Goal: Navigation & Orientation: Find specific page/section

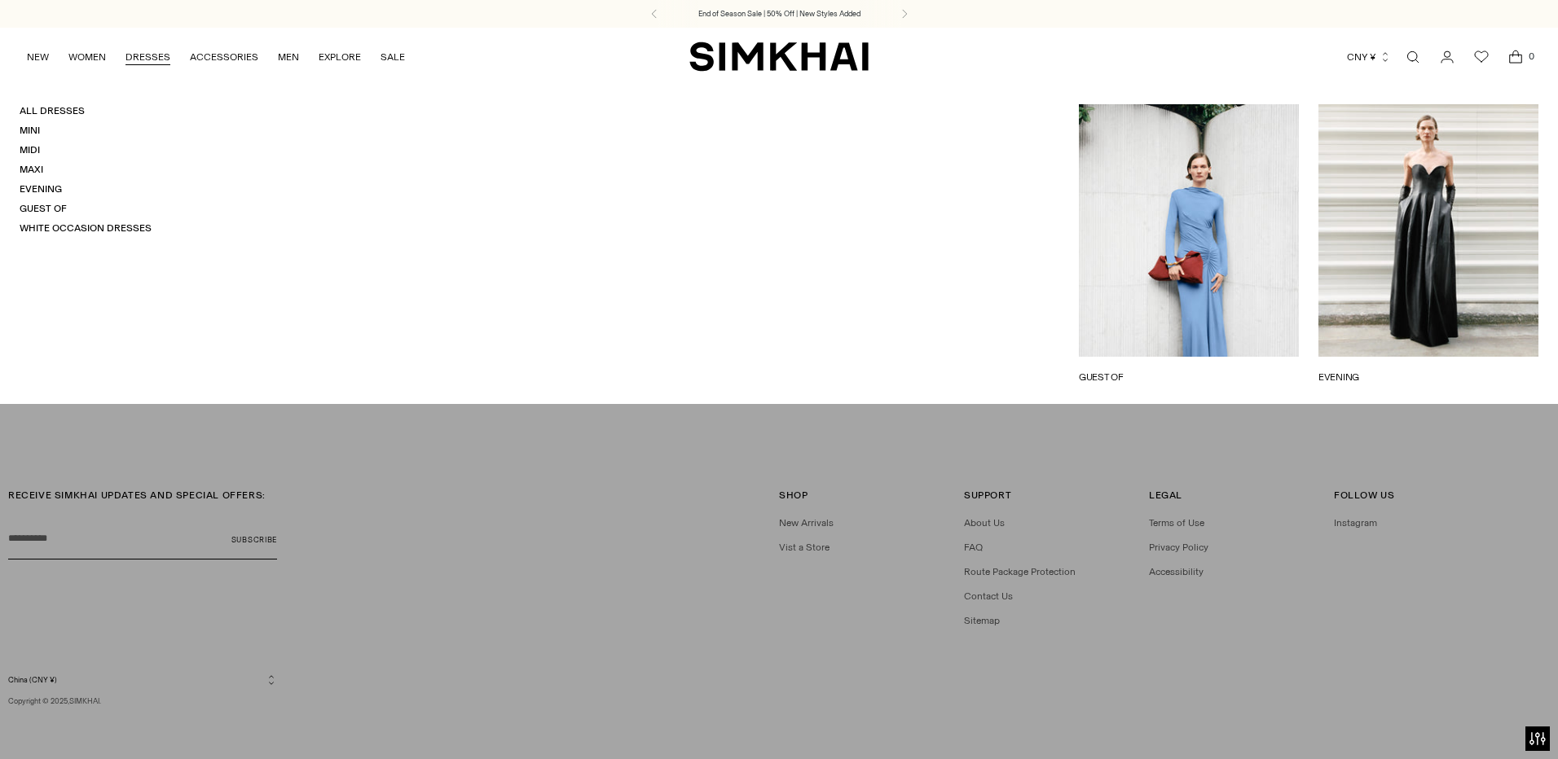
click at [143, 57] on link "DRESSES" at bounding box center [147, 57] width 45 height 36
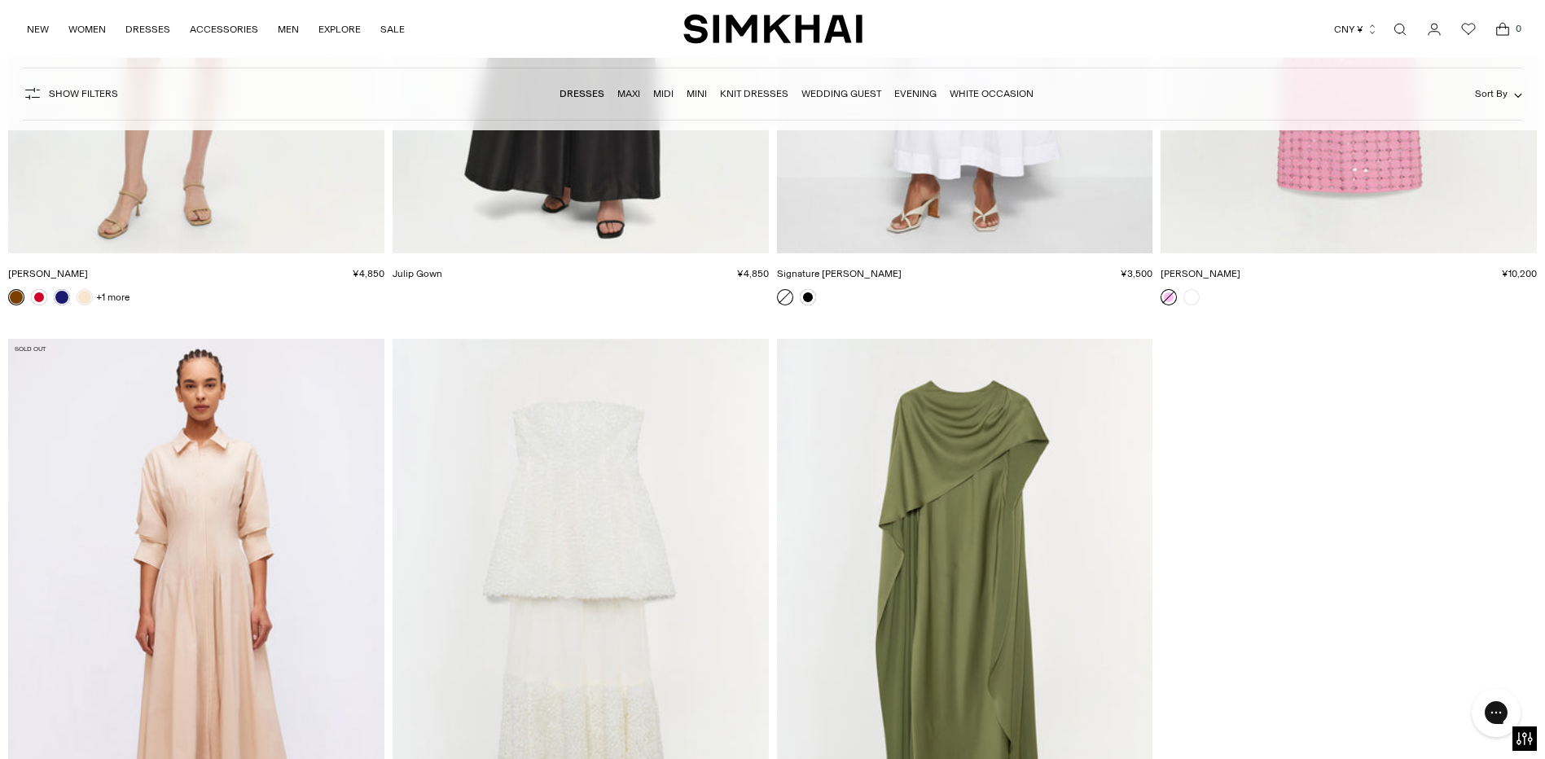
scroll to position [27571, 0]
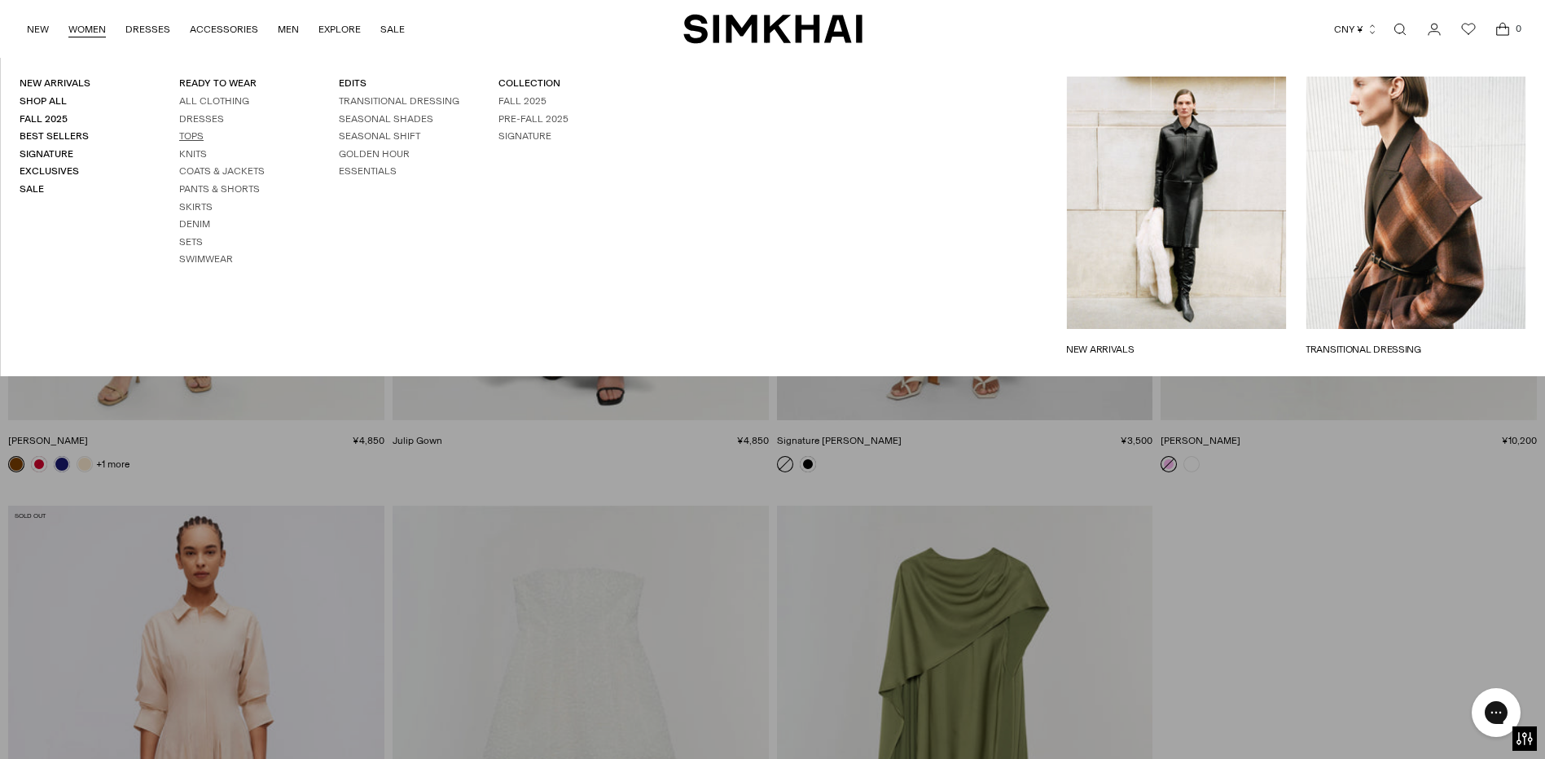
click at [187, 138] on link "Tops" at bounding box center [191, 135] width 24 height 11
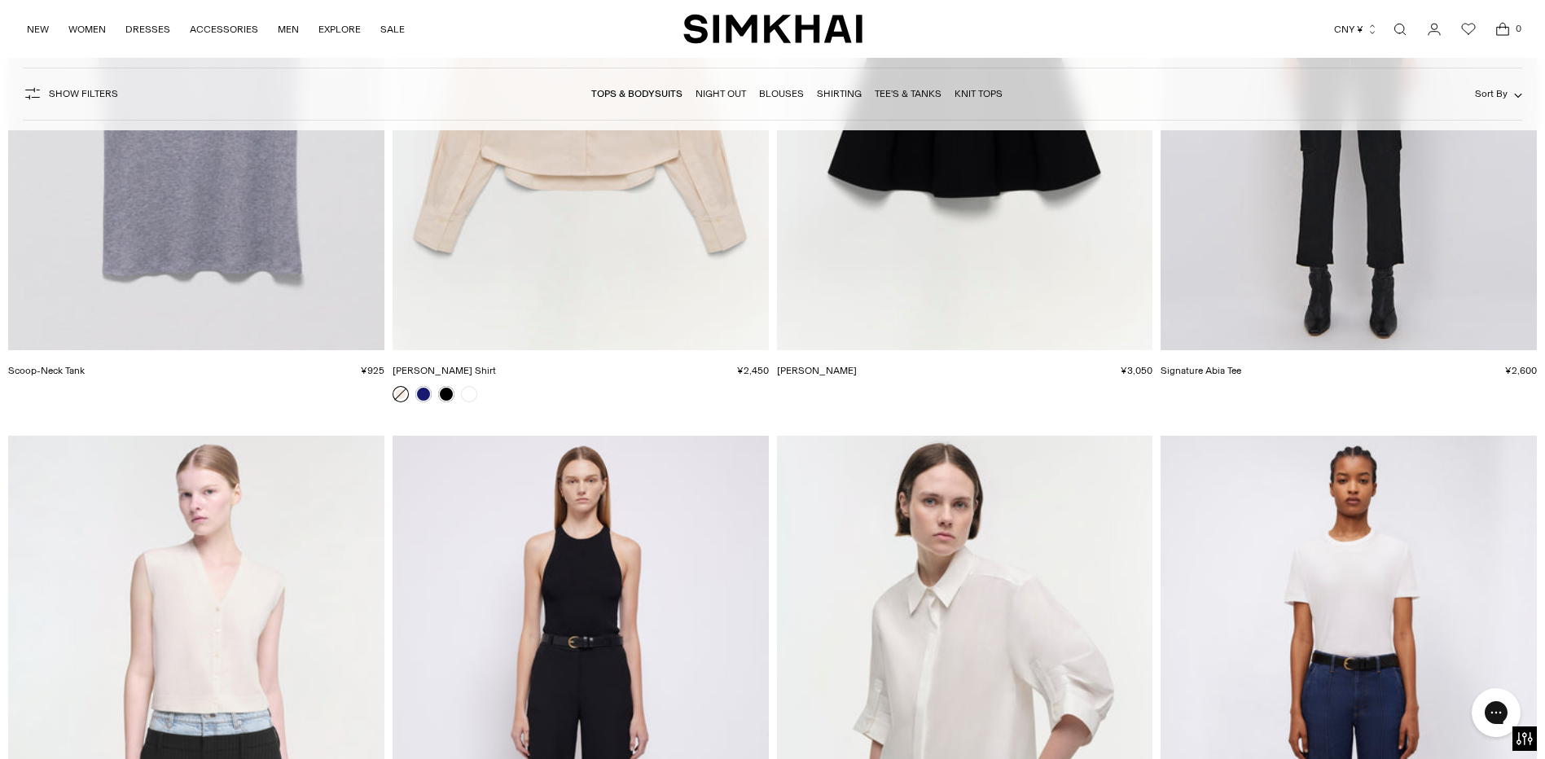
scroll to position [16048, 0]
